Goal: Transaction & Acquisition: Download file/media

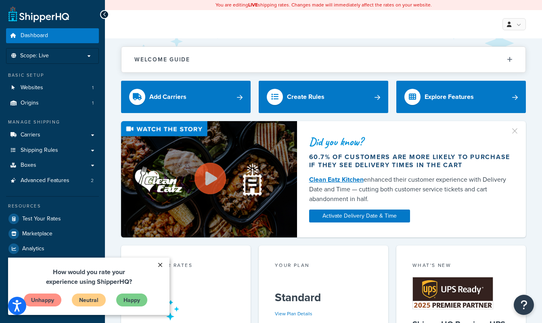
click at [160, 263] on link "×" at bounding box center [160, 264] width 14 height 15
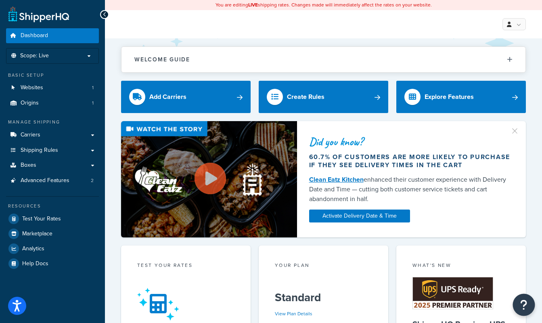
click at [523, 302] on icon "Open Resource Center" at bounding box center [524, 304] width 8 height 11
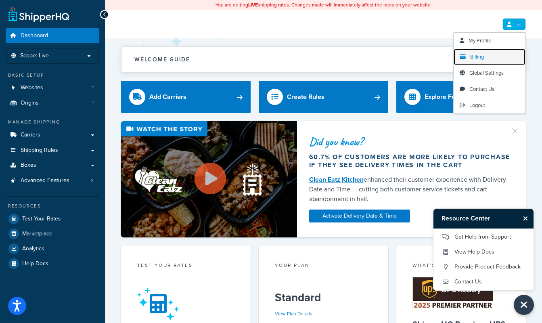
click at [475, 56] on span "Billing" at bounding box center [477, 57] width 14 height 8
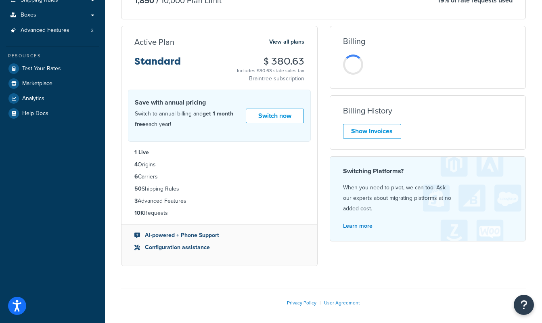
scroll to position [161, 0]
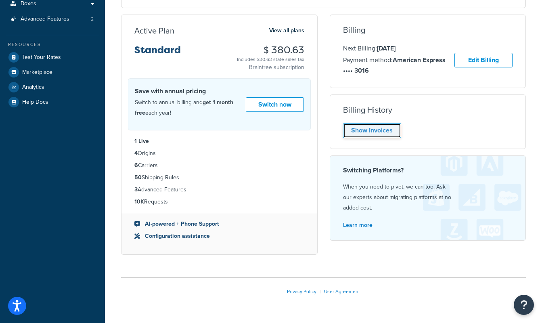
click at [377, 131] on link "Show Invoices" at bounding box center [372, 130] width 58 height 15
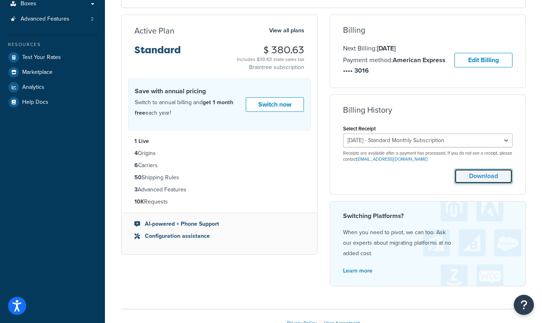
click at [491, 176] on button "Download" at bounding box center [483, 176] width 58 height 15
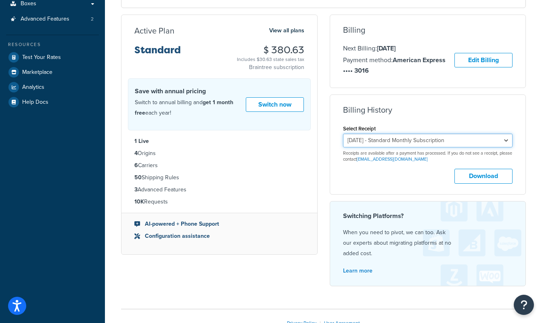
click at [479, 145] on select "[DATE] - Standard Monthly Subscription [DATE] - Standard Monthly Subscription […" at bounding box center [428, 141] width 170 height 14
click at [343, 134] on select "[DATE] - Standard Monthly Subscription [DATE] - Standard Monthly Subscription […" at bounding box center [428, 141] width 170 height 14
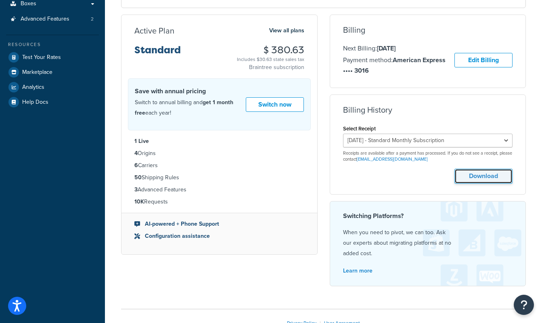
click at [476, 177] on button "Download" at bounding box center [483, 176] width 58 height 15
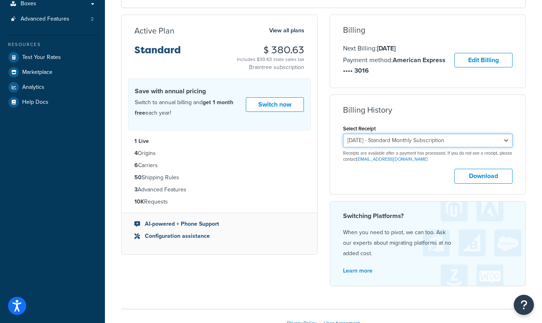
click at [422, 146] on select "[DATE] - Standard Monthly Subscription [DATE] - Standard Monthly Subscription […" at bounding box center [428, 141] width 170 height 14
select select "9zmxskdg"
click at [343, 134] on select "[DATE] - Standard Monthly Subscription [DATE] - Standard Monthly Subscription […" at bounding box center [428, 141] width 170 height 14
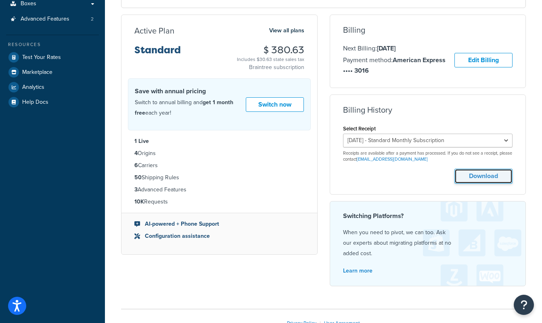
click at [474, 178] on button "Download" at bounding box center [483, 176] width 58 height 15
